Goal: Information Seeking & Learning: Learn about a topic

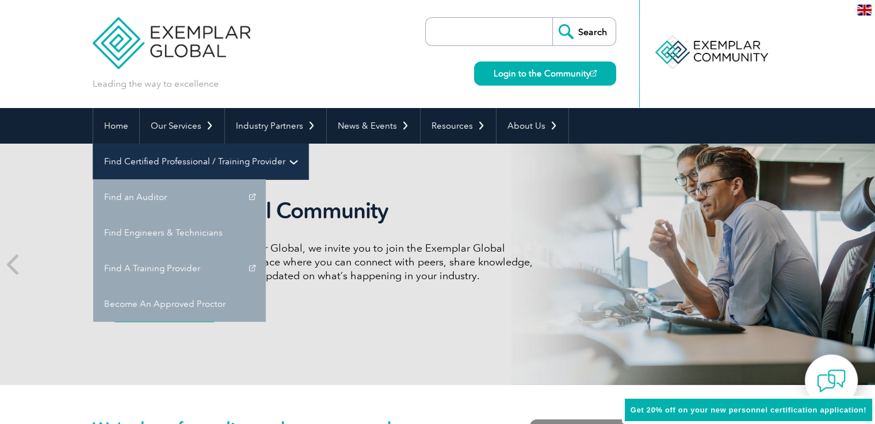
click at [308, 144] on link "Find Certified Professional / Training Provider" at bounding box center [200, 162] width 215 height 36
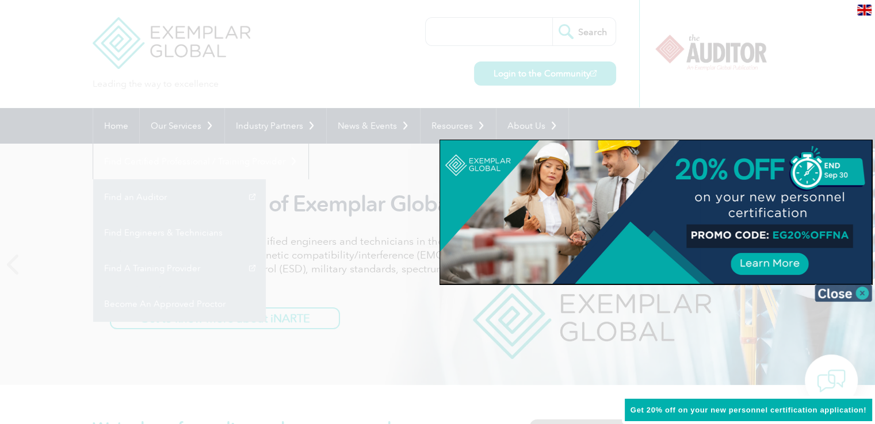
click at [847, 288] on img at bounding box center [843, 293] width 58 height 17
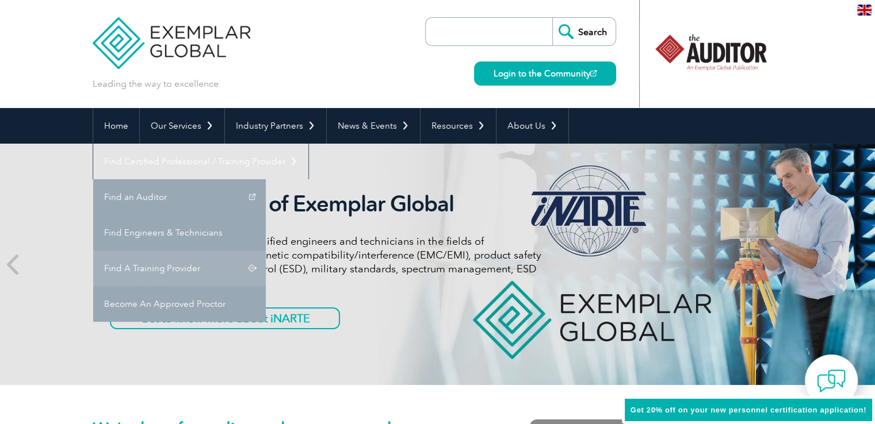
click at [266, 251] on link "Find A Training Provider" at bounding box center [179, 269] width 173 height 36
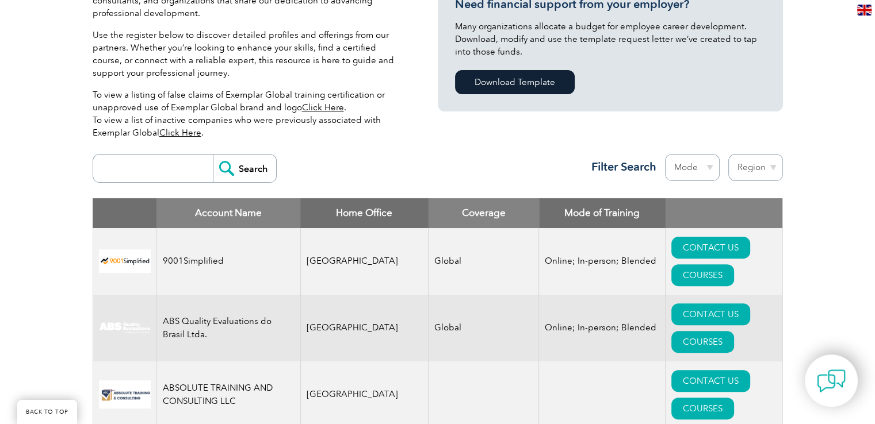
scroll to position [288, 0]
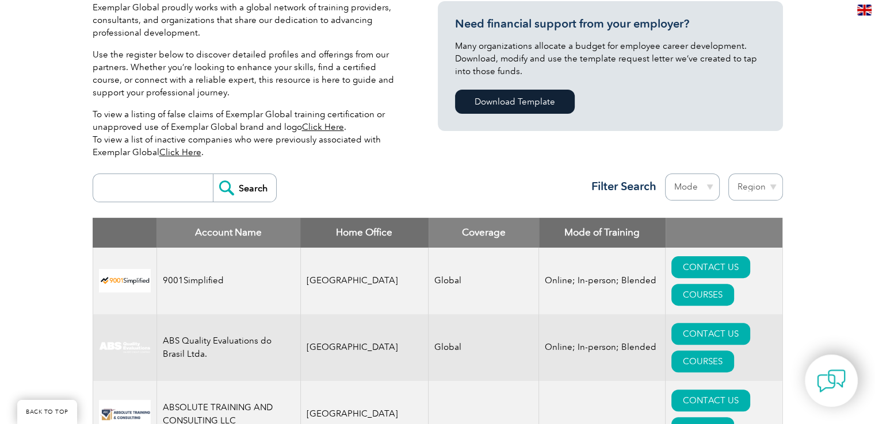
click at [772, 191] on select "Region Australia Bahrain Bangladesh Brazil Canada Colombia Dominican Republic E…" at bounding box center [755, 187] width 55 height 27
select select "[GEOGRAPHIC_DATA]"
click at [728, 174] on select "Region Australia Bahrain Bangladesh Brazil Canada Colombia Dominican Republic E…" at bounding box center [755, 187] width 55 height 27
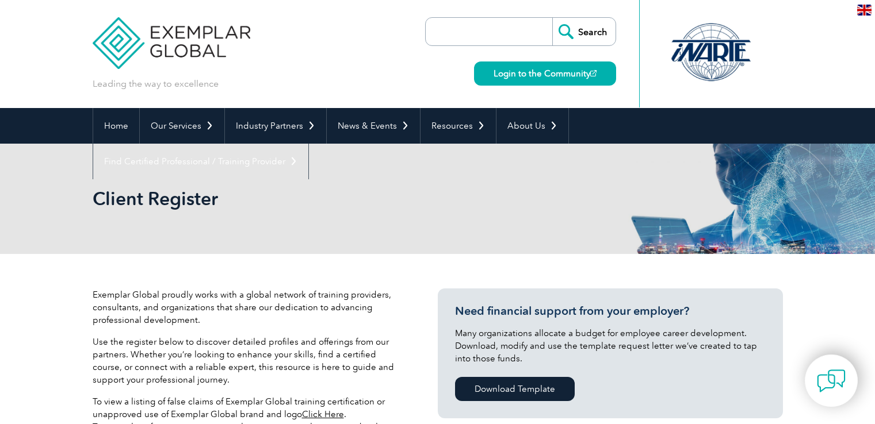
select select "[GEOGRAPHIC_DATA]"
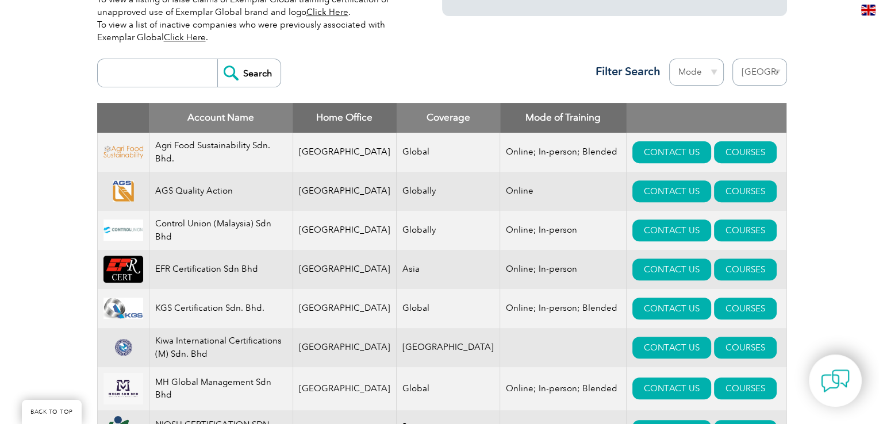
scroll to position [460, 0]
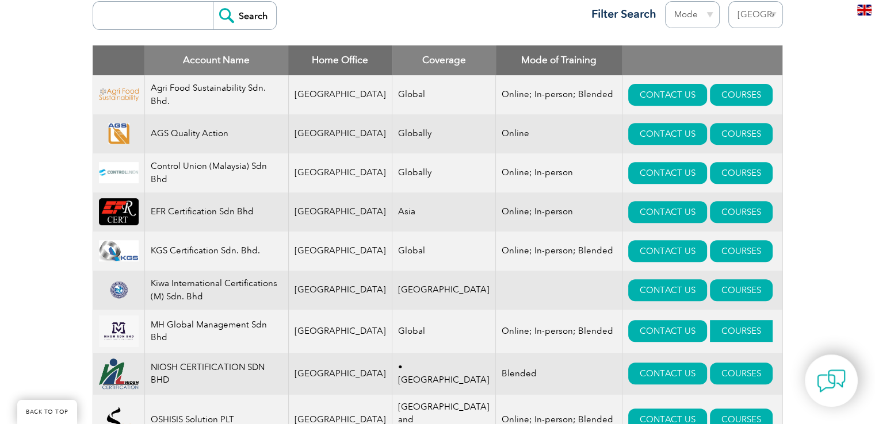
click at [710, 341] on link "COURSES" at bounding box center [741, 331] width 63 height 22
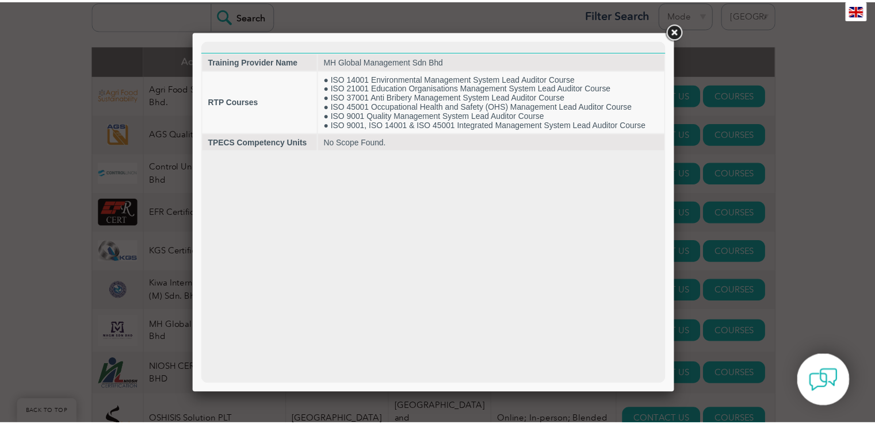
scroll to position [0, 0]
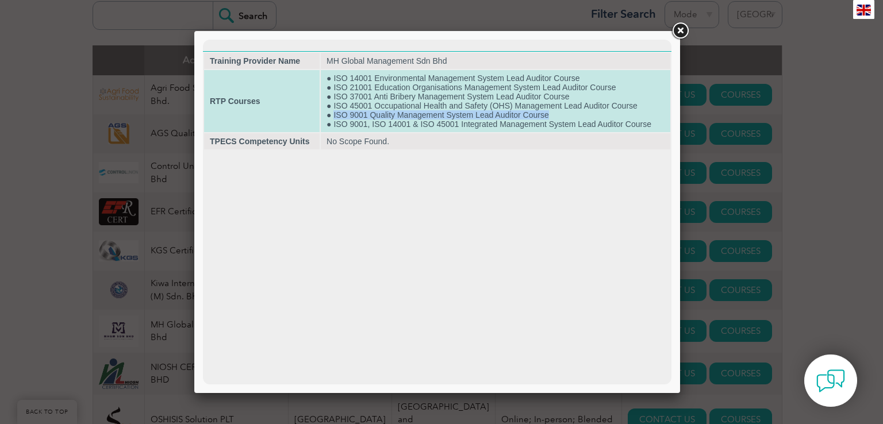
drag, startPoint x: 555, startPoint y: 114, endPoint x: 333, endPoint y: 114, distance: 222.5
click at [333, 114] on td "● ISO 14001 Environmental Management System Lead Auditor Course ● ISO 21001 Edu…" at bounding box center [496, 101] width 350 height 62
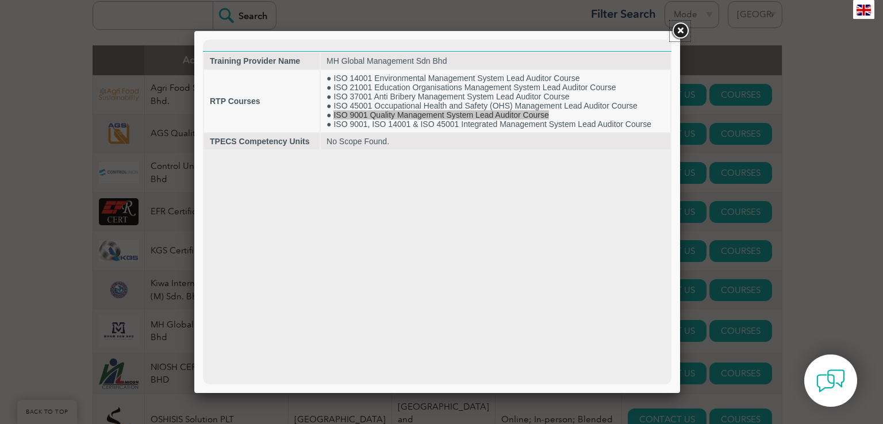
click at [684, 33] on link at bounding box center [680, 31] width 21 height 21
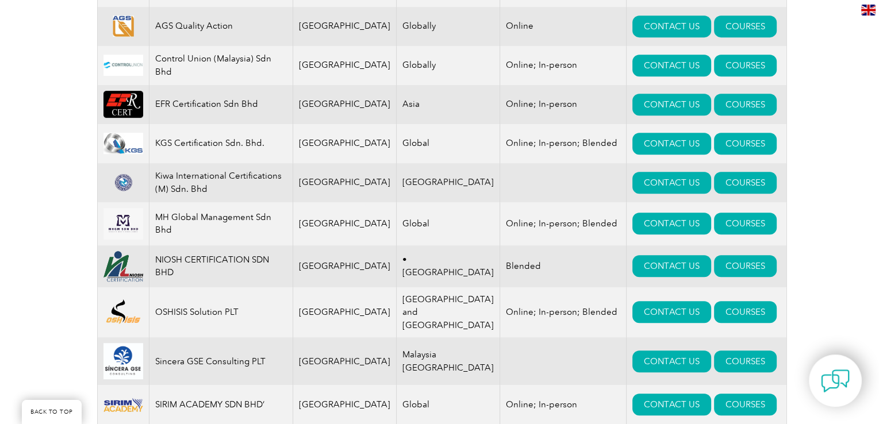
scroll to position [575, 0]
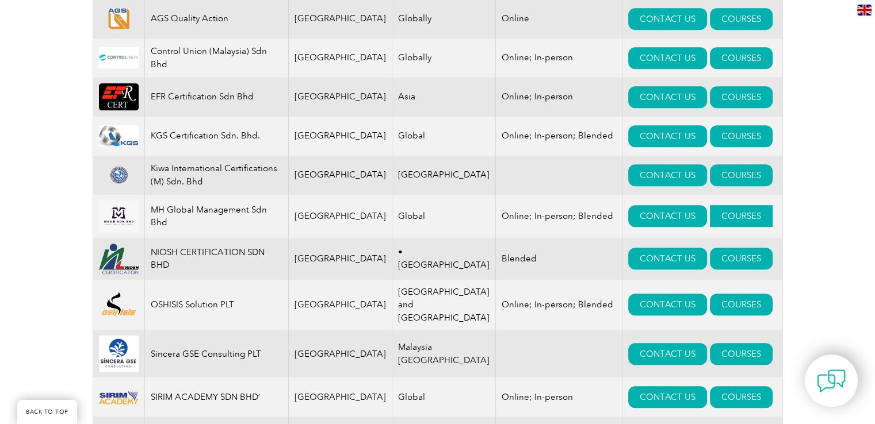
click at [722, 221] on link "COURSES" at bounding box center [741, 216] width 63 height 22
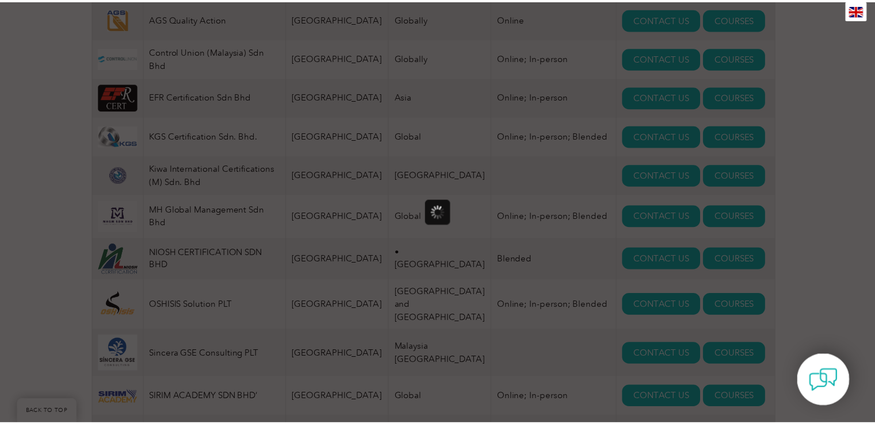
scroll to position [0, 0]
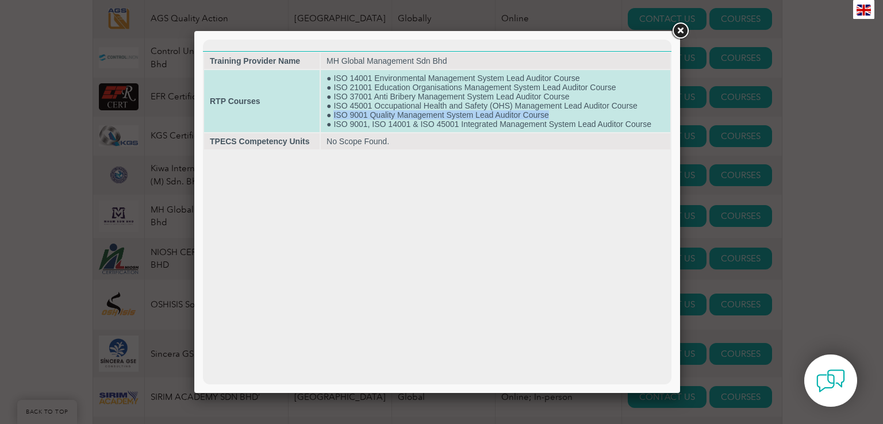
drag, startPoint x: 556, startPoint y: 118, endPoint x: 334, endPoint y: 120, distance: 222.5
click at [334, 120] on td "● ISO 14001 Environmental Management System Lead Auditor Course ● ISO 21001 Edu…" at bounding box center [496, 101] width 350 height 62
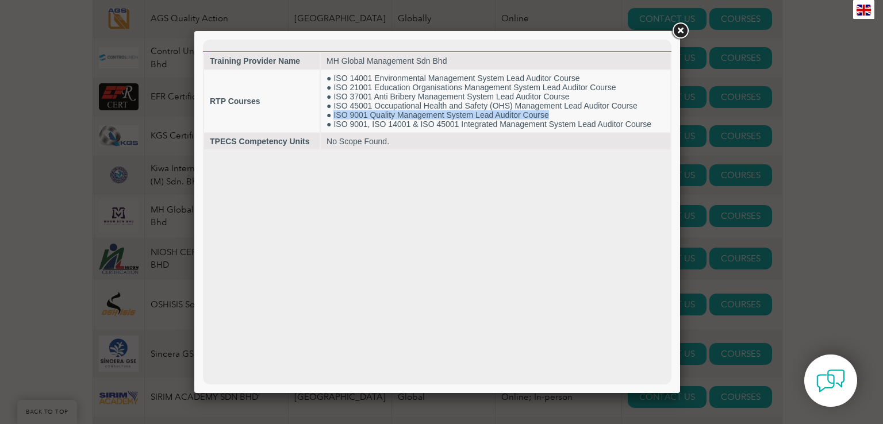
copy td "ISO 9001 Quality Management System Lead Auditor Course"
click at [680, 33] on link at bounding box center [680, 31] width 21 height 21
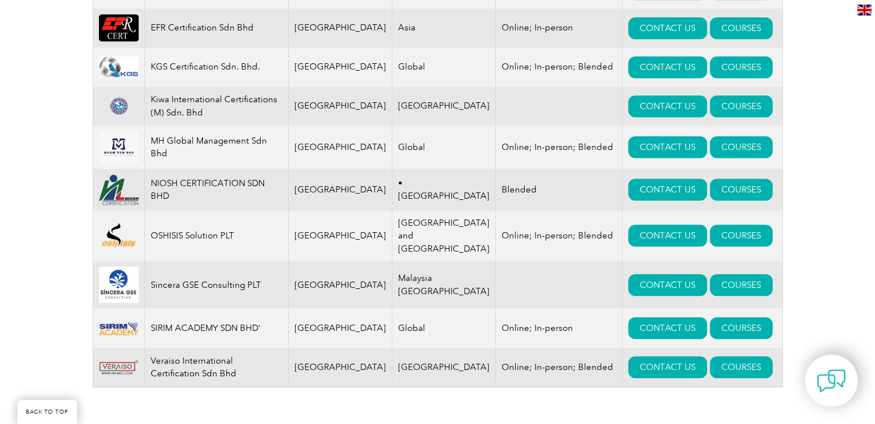
scroll to position [633, 0]
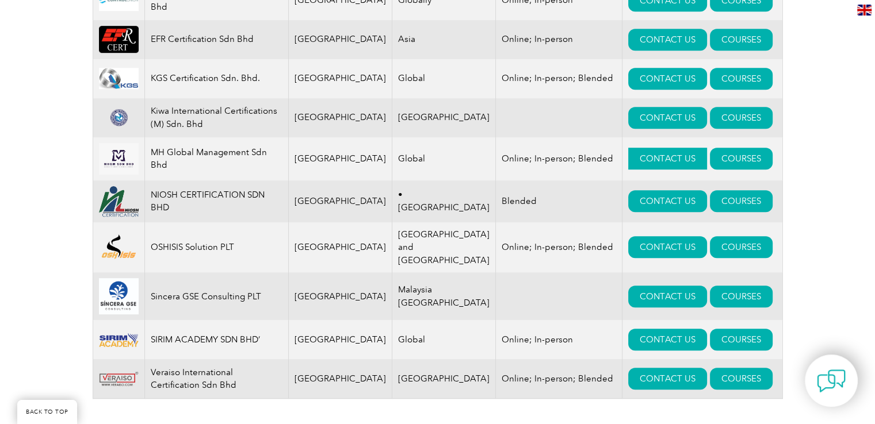
click at [640, 164] on link "CONTACT US" at bounding box center [667, 159] width 79 height 22
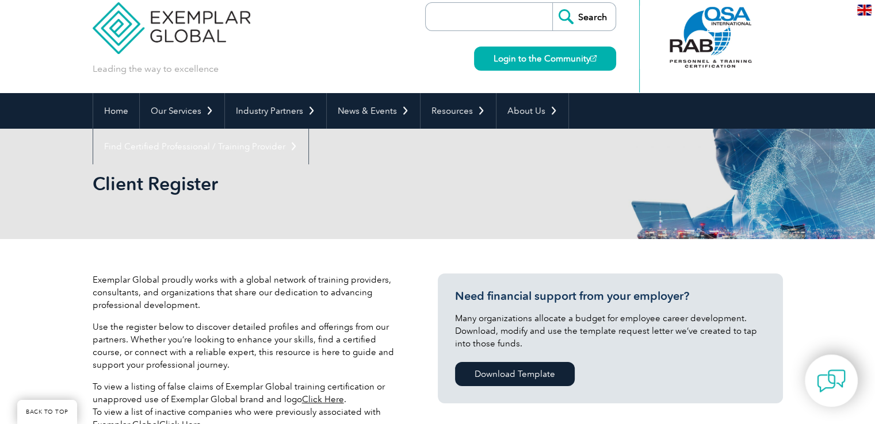
scroll to position [0, 0]
